Goal: Register for event/course

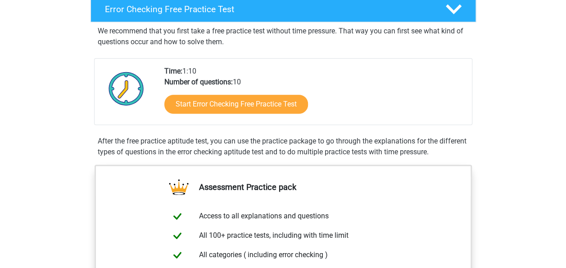
scroll to position [153, 0]
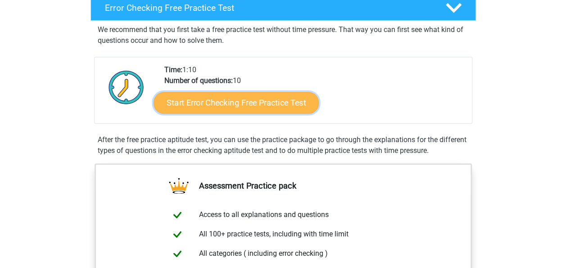
click at [252, 104] on link "Start Error Checking Free Practice Test" at bounding box center [236, 103] width 165 height 22
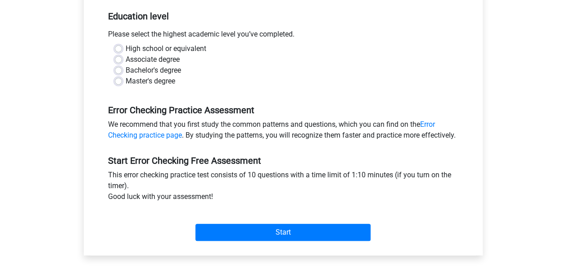
scroll to position [168, 0]
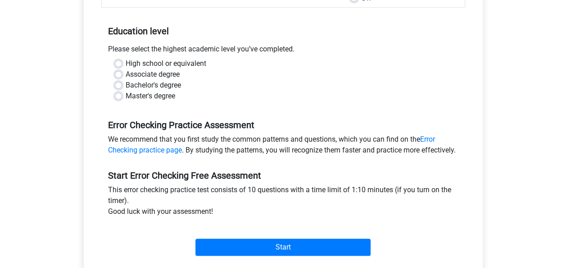
click at [126, 64] on label "High school or equivalent" at bounding box center [166, 63] width 81 height 11
click at [116, 64] on input "High school or equivalent" at bounding box center [118, 62] width 7 height 9
radio input "true"
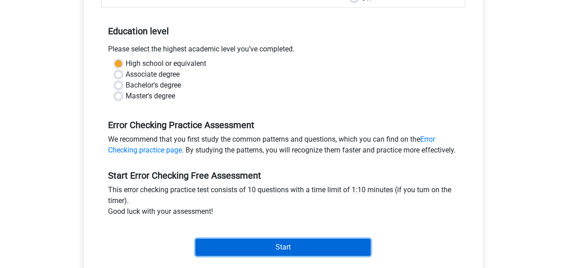
click at [288, 255] on input "Start" at bounding box center [283, 246] width 175 height 17
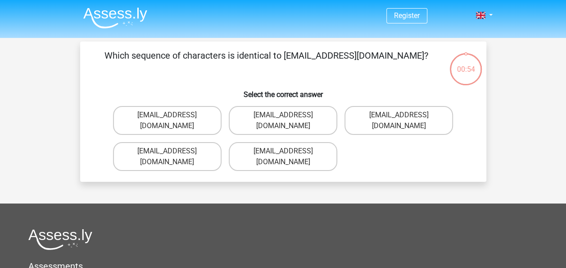
click at [169, 151] on input "Evie_Meade@jointmail.co.uk" at bounding box center [170, 154] width 6 height 6
radio input "true"
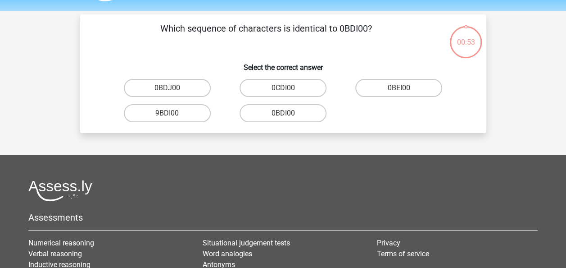
scroll to position [41, 0]
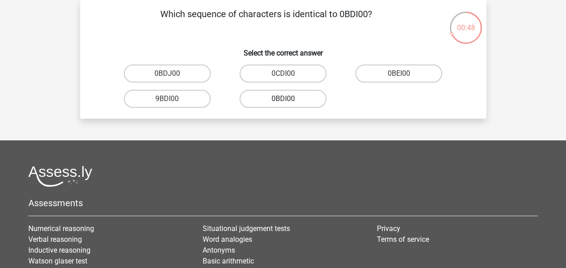
click at [275, 105] on label "0BDI00" at bounding box center [283, 99] width 87 height 18
click at [283, 105] on input "0BDI00" at bounding box center [286, 102] width 6 height 6
radio input "true"
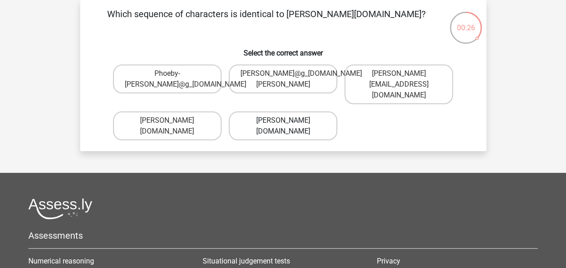
click at [297, 123] on label "Phoebe-Paterson@g_mail.gr" at bounding box center [283, 125] width 109 height 29
click at [289, 123] on input "Phoebe-Paterson@g_mail.gr" at bounding box center [286, 123] width 6 height 6
radio input "true"
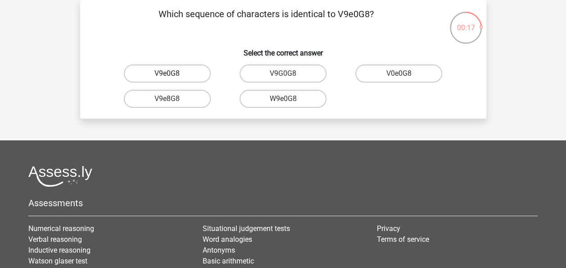
click at [188, 74] on label "V9e0G8" at bounding box center [167, 73] width 87 height 18
click at [173, 74] on input "V9e0G8" at bounding box center [170, 76] width 6 height 6
radio input "true"
click at [188, 74] on label "91051S" at bounding box center [167, 73] width 87 height 18
click at [173, 74] on input "91051S" at bounding box center [170, 76] width 6 height 6
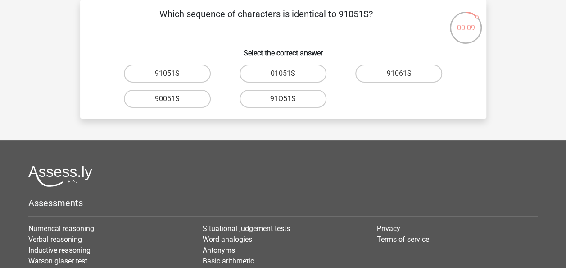
radio input "true"
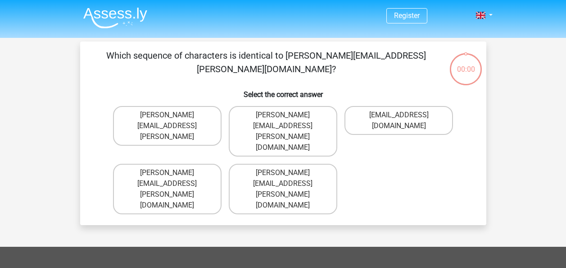
scroll to position [41, 0]
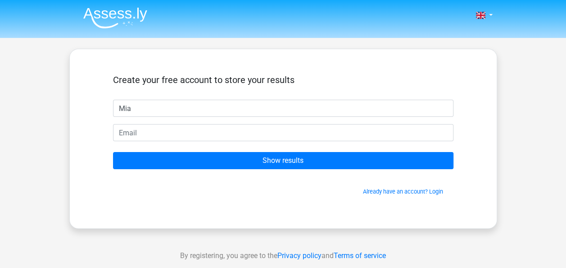
type input "Mia"
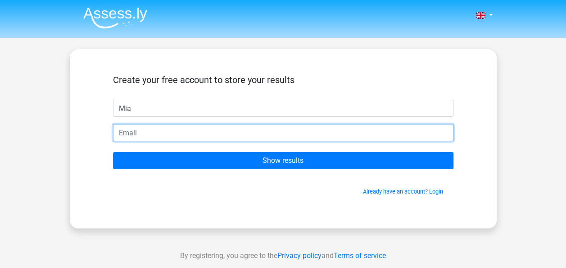
click at [206, 133] on input "email" at bounding box center [283, 132] width 341 height 17
type input "miathegratest@gmail.com"
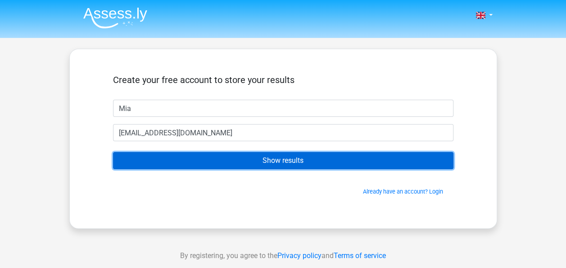
click at [254, 160] on input "Show results" at bounding box center [283, 160] width 341 height 17
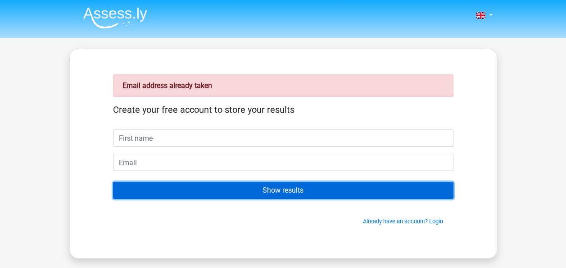
click at [335, 187] on input "Show results" at bounding box center [283, 190] width 341 height 17
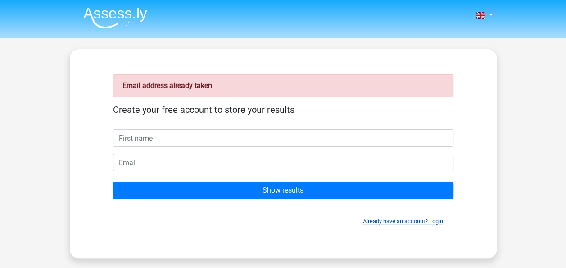
click at [388, 220] on link "Already have an account? Login" at bounding box center [403, 221] width 80 height 7
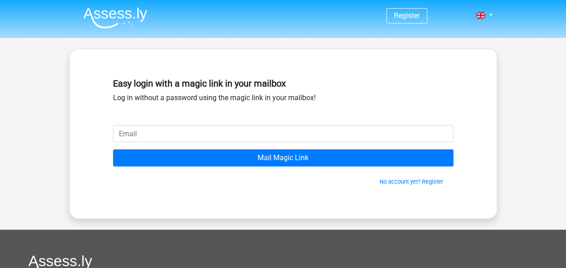
click at [285, 133] on input "email" at bounding box center [283, 133] width 341 height 17
type input "miathegratest@gmail.com"
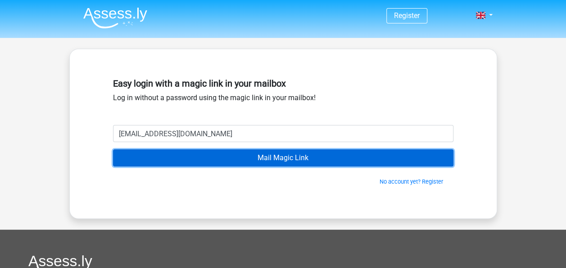
click at [298, 165] on input "Mail Magic Link" at bounding box center [283, 157] width 341 height 17
